Goal: Task Accomplishment & Management: Use online tool/utility

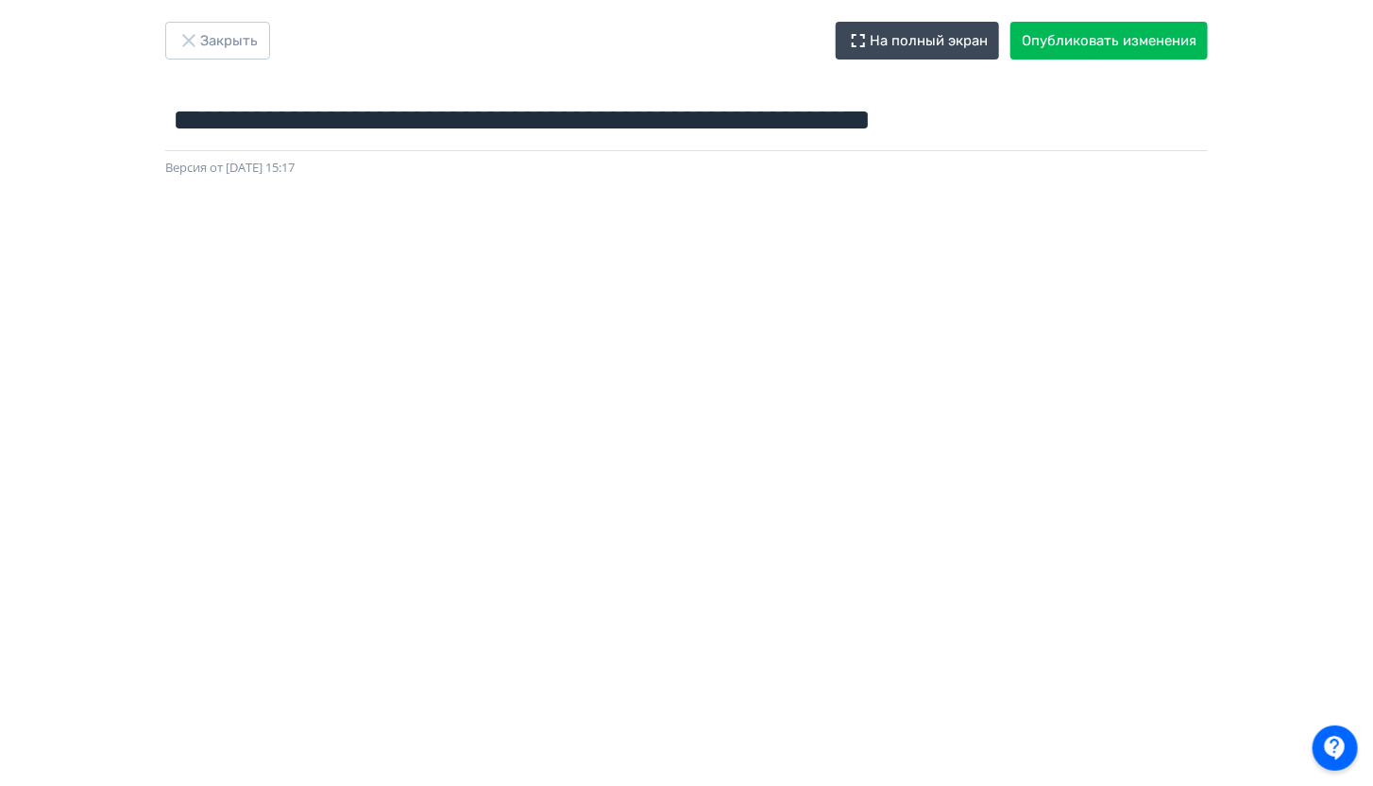
scroll to position [22, 0]
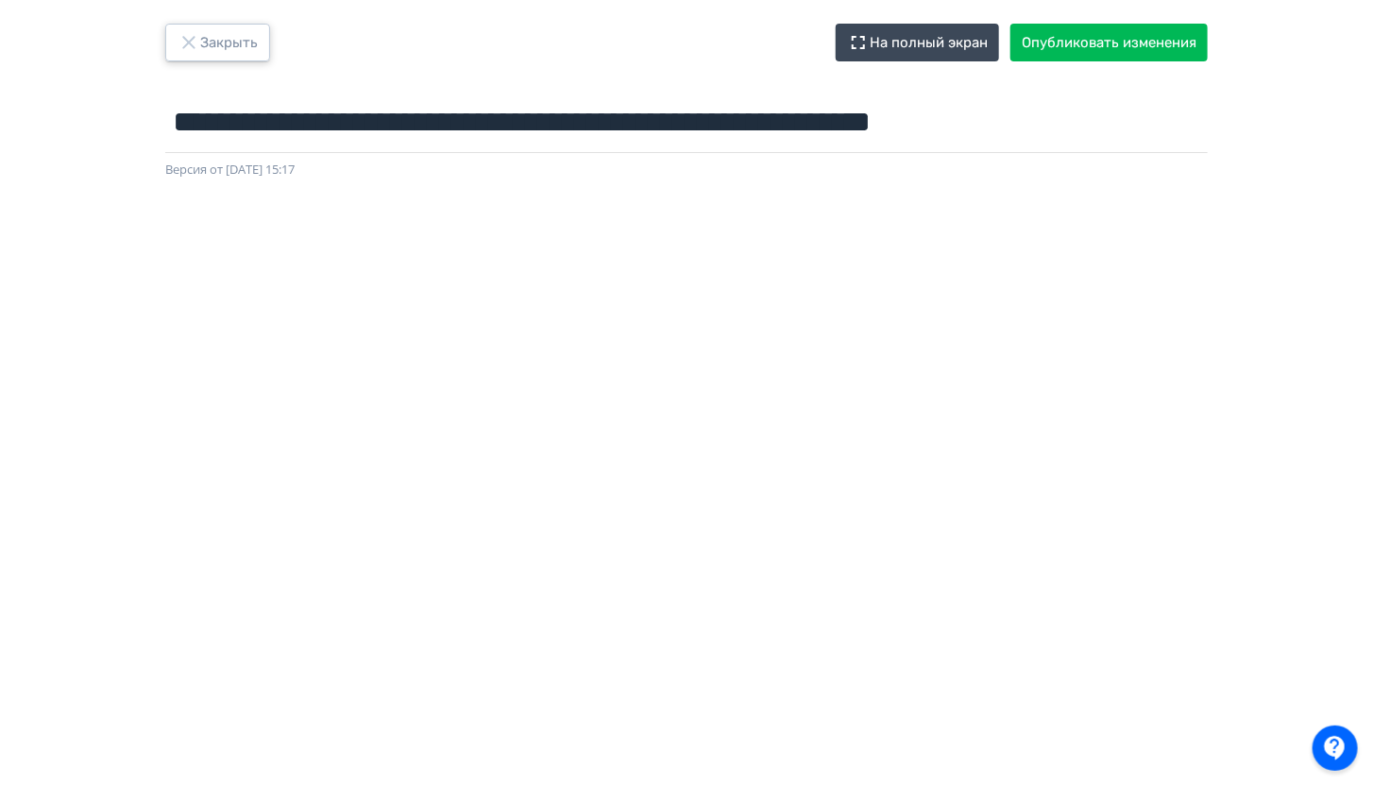
click at [237, 30] on button "Закрыть" at bounding box center [217, 43] width 105 height 38
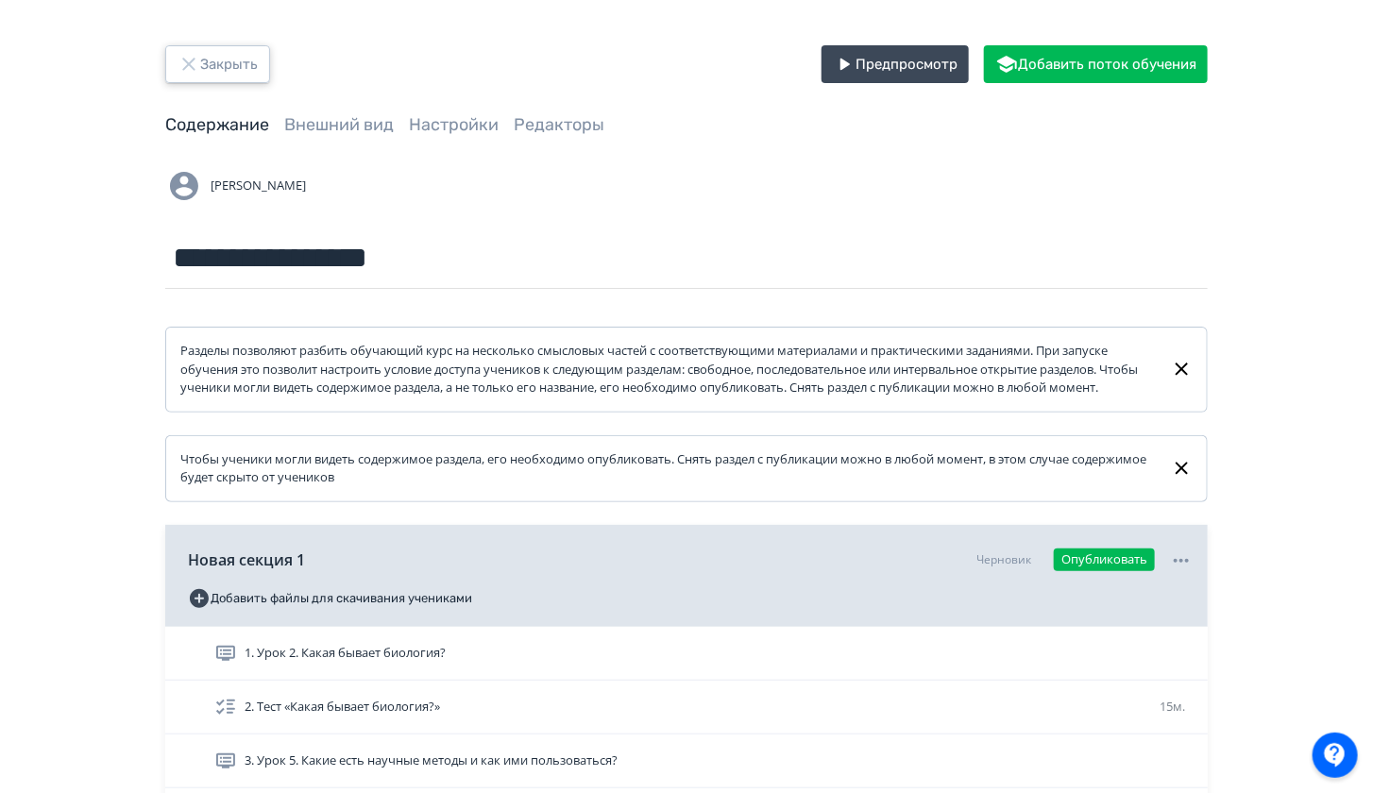
click at [212, 63] on button "Закрыть" at bounding box center [217, 64] width 105 height 38
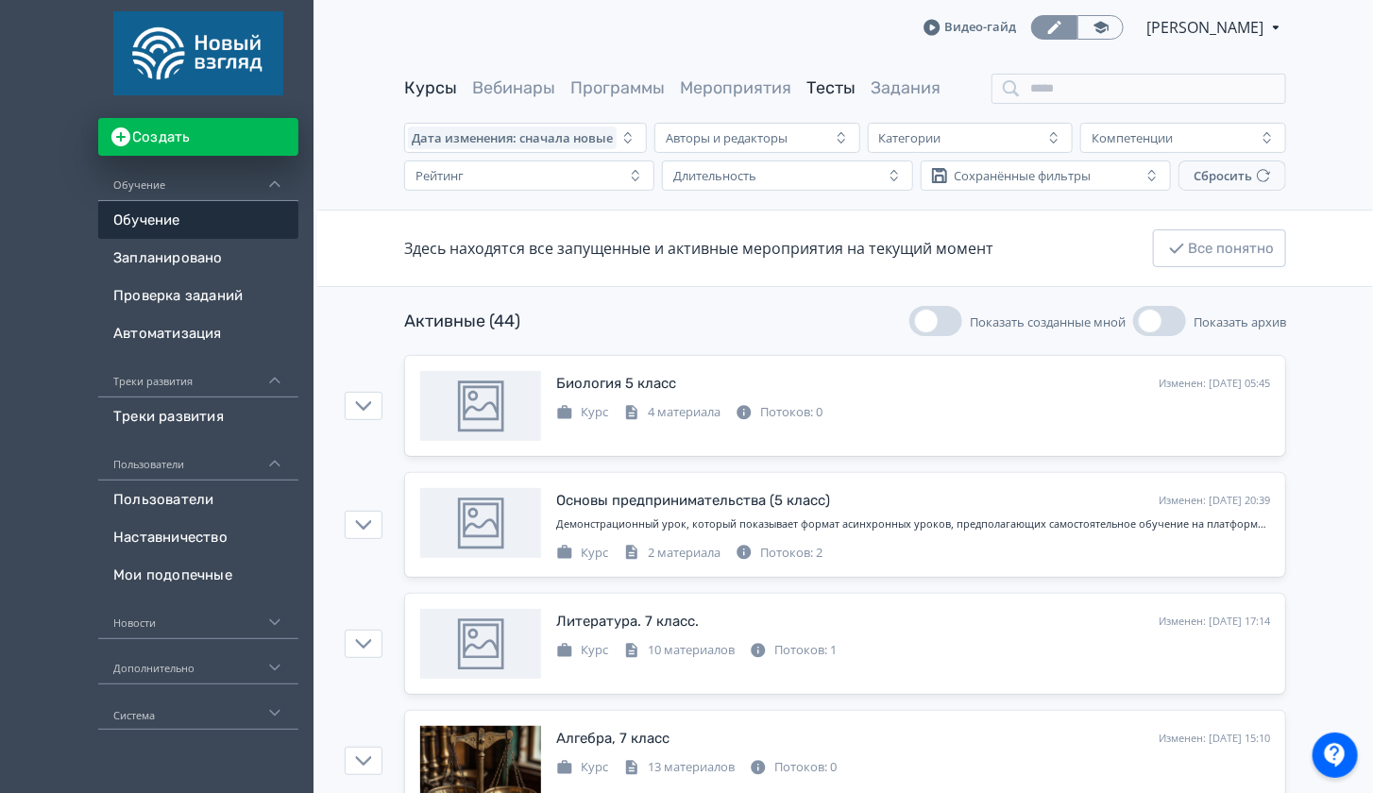
click at [835, 90] on link "Тесты" at bounding box center [830, 87] width 49 height 21
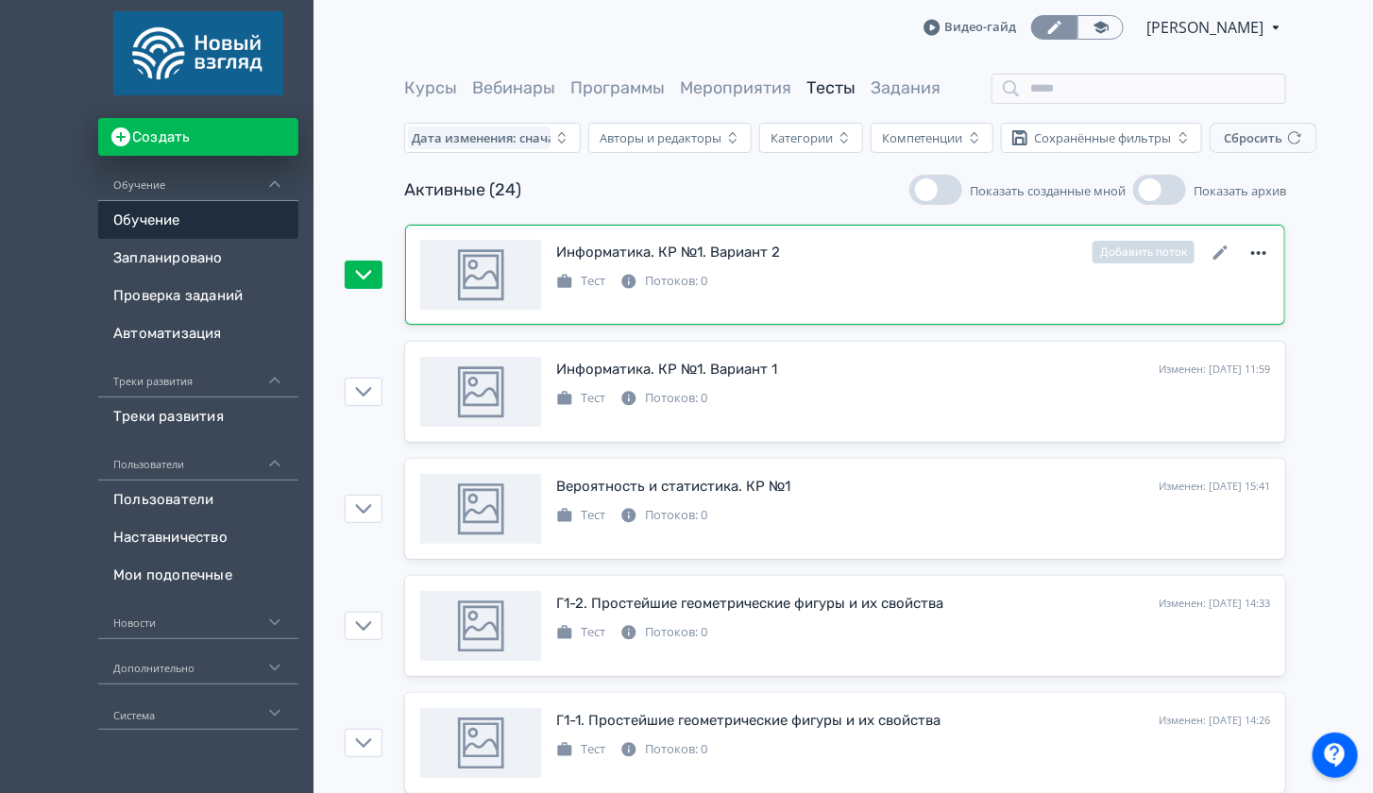
click at [1253, 251] on icon at bounding box center [1258, 253] width 15 height 4
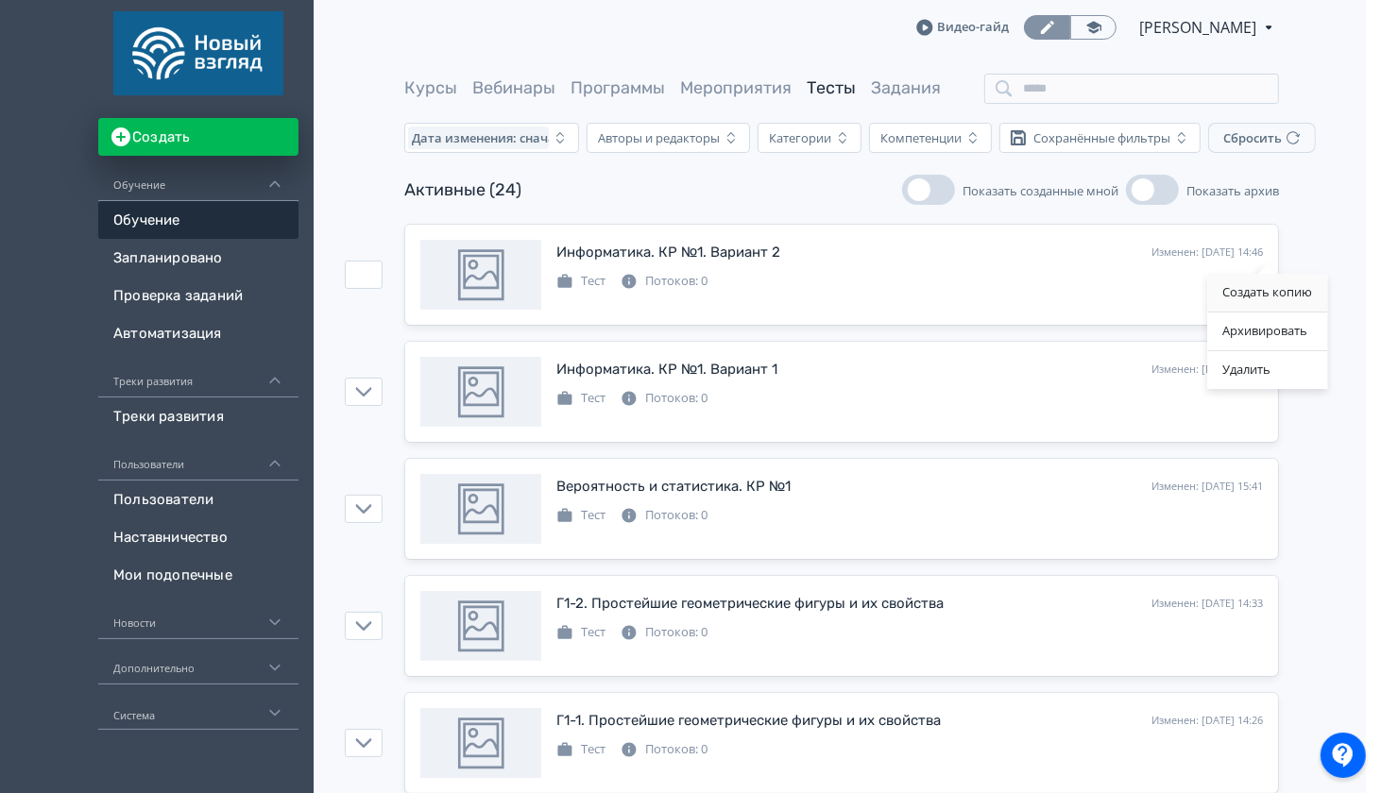
click at [1264, 284] on div "Создать копию" at bounding box center [1267, 293] width 120 height 38
